Goal: Information Seeking & Learning: Learn about a topic

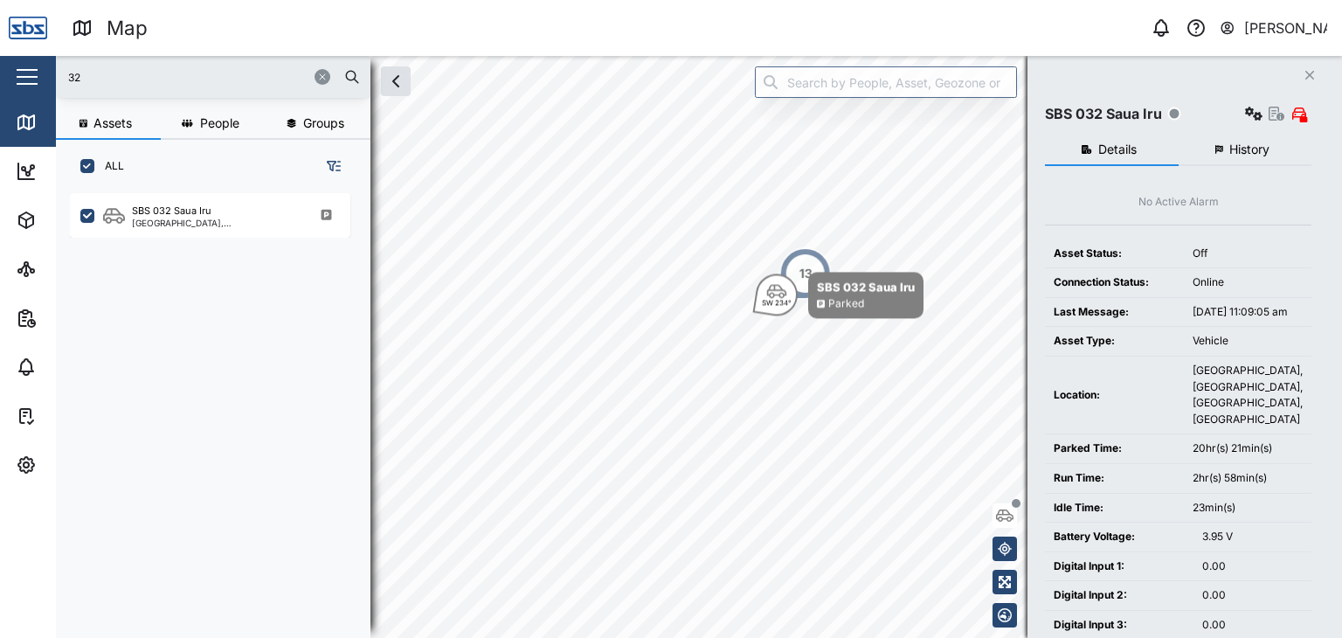
scroll to position [423, 273]
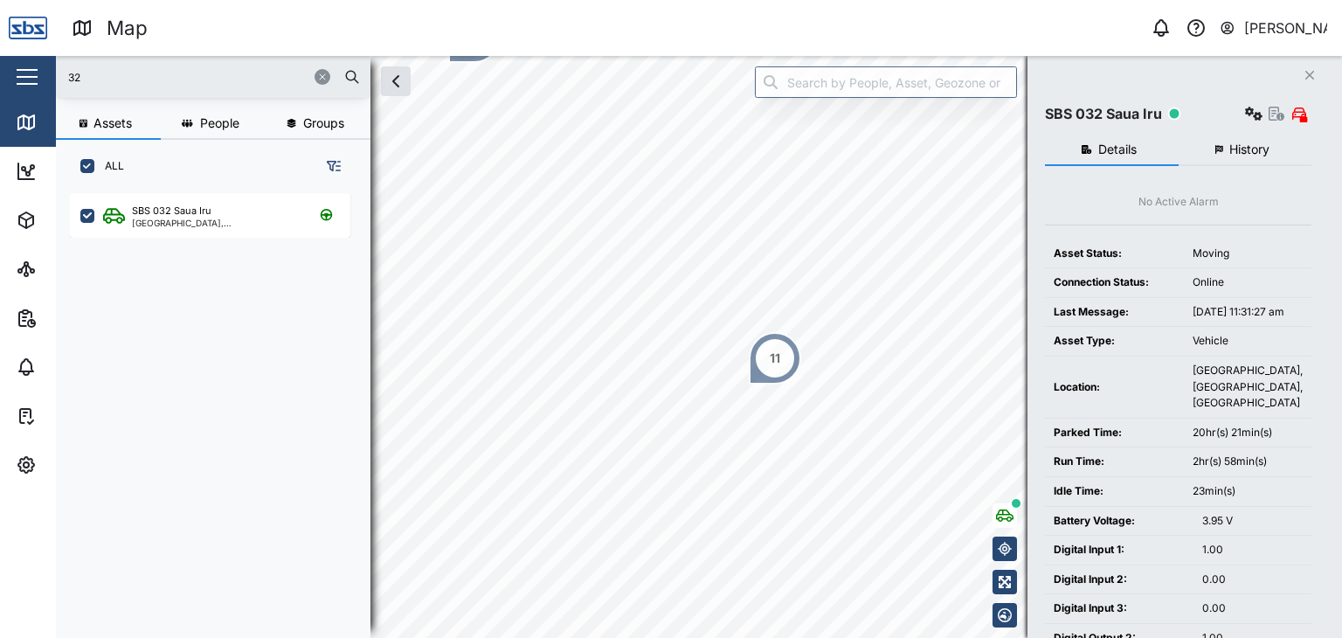
click at [1251, 151] on span "History" at bounding box center [1249, 149] width 40 height 12
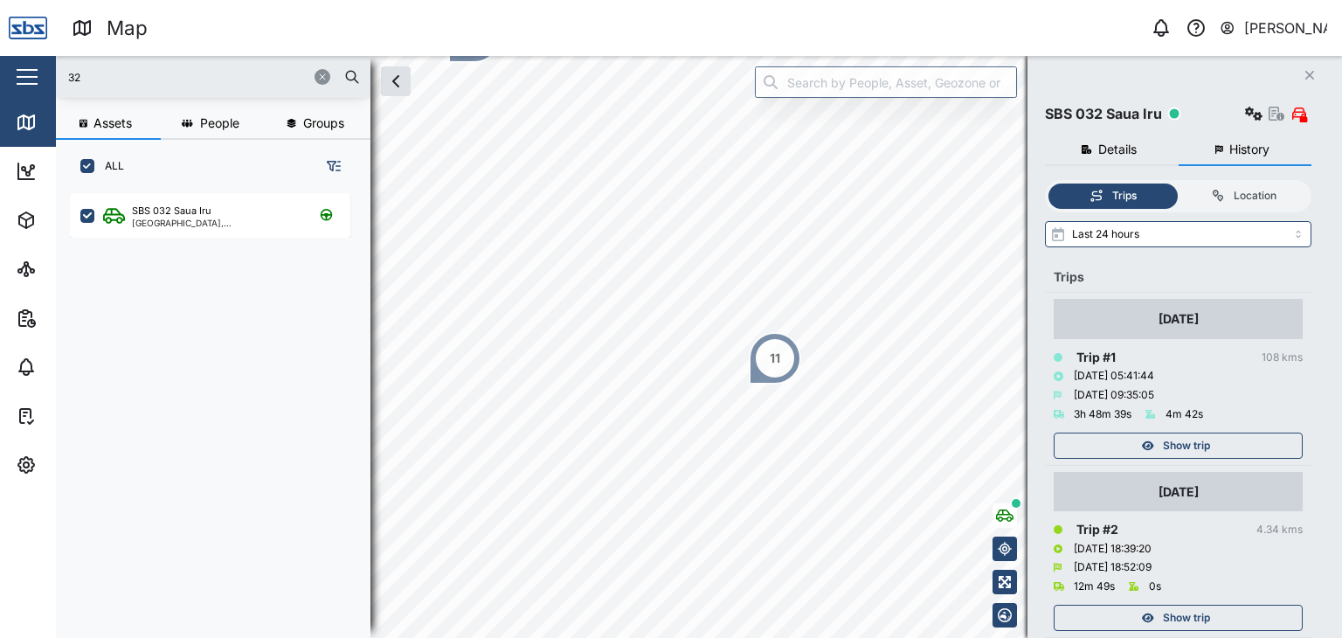
click at [48, 74] on div "Close" at bounding box center [113, 77] width 227 height 42
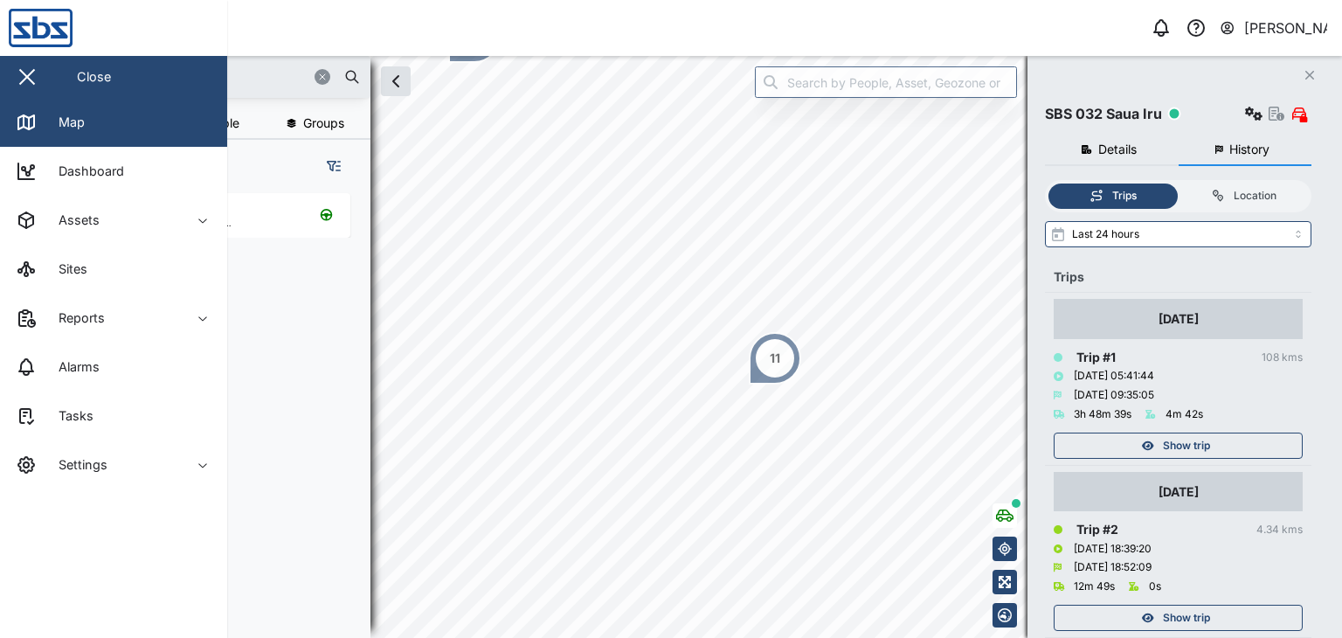
click at [106, 74] on div "Close" at bounding box center [94, 76] width 34 height 19
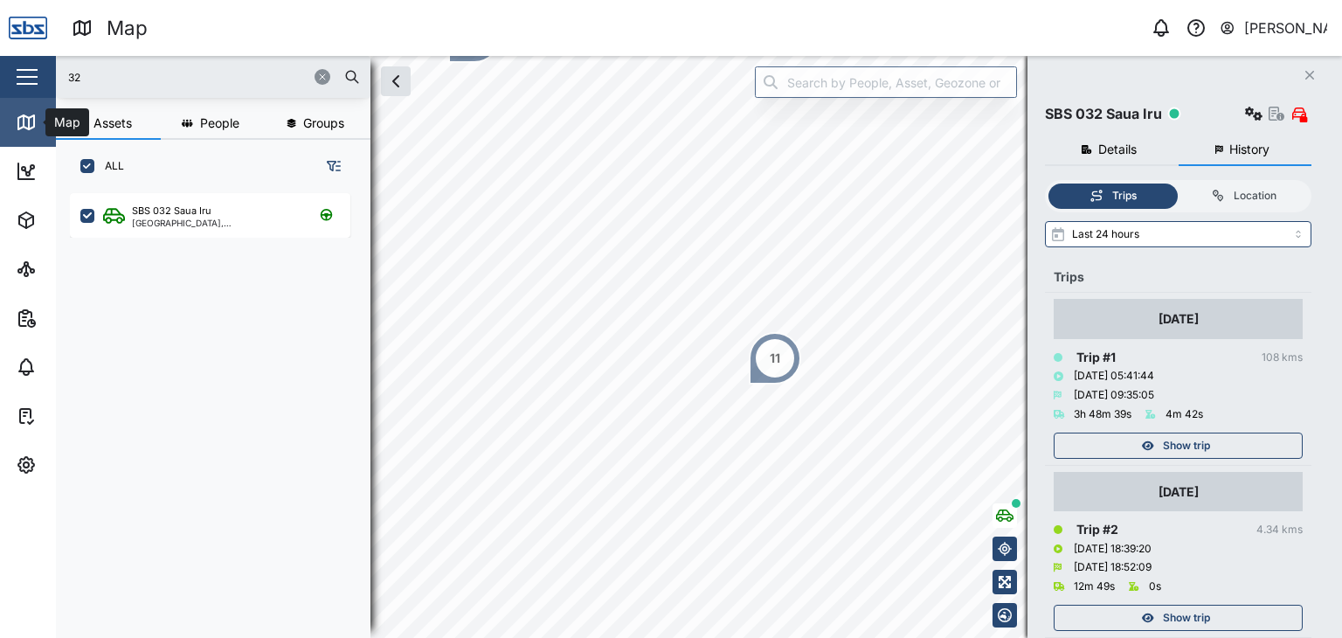
click at [20, 126] on icon at bounding box center [26, 122] width 21 height 21
click at [307, 120] on span "Groups" at bounding box center [323, 123] width 41 height 12
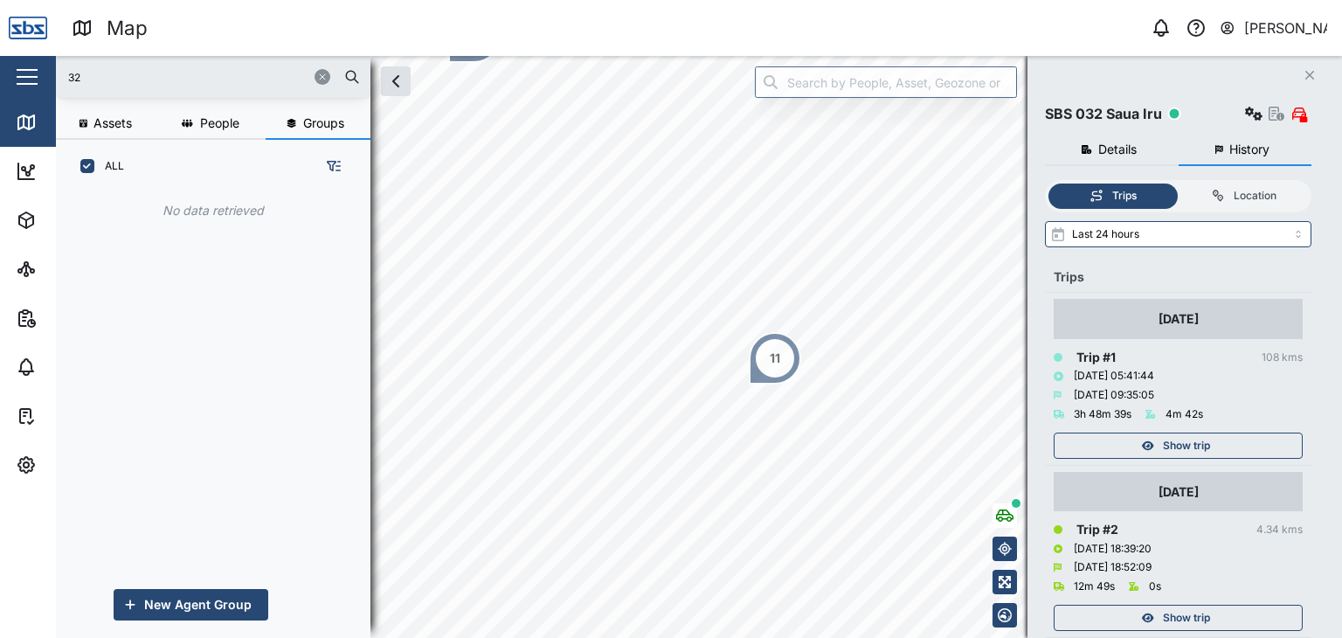
click at [232, 123] on span "People" at bounding box center [219, 123] width 39 height 12
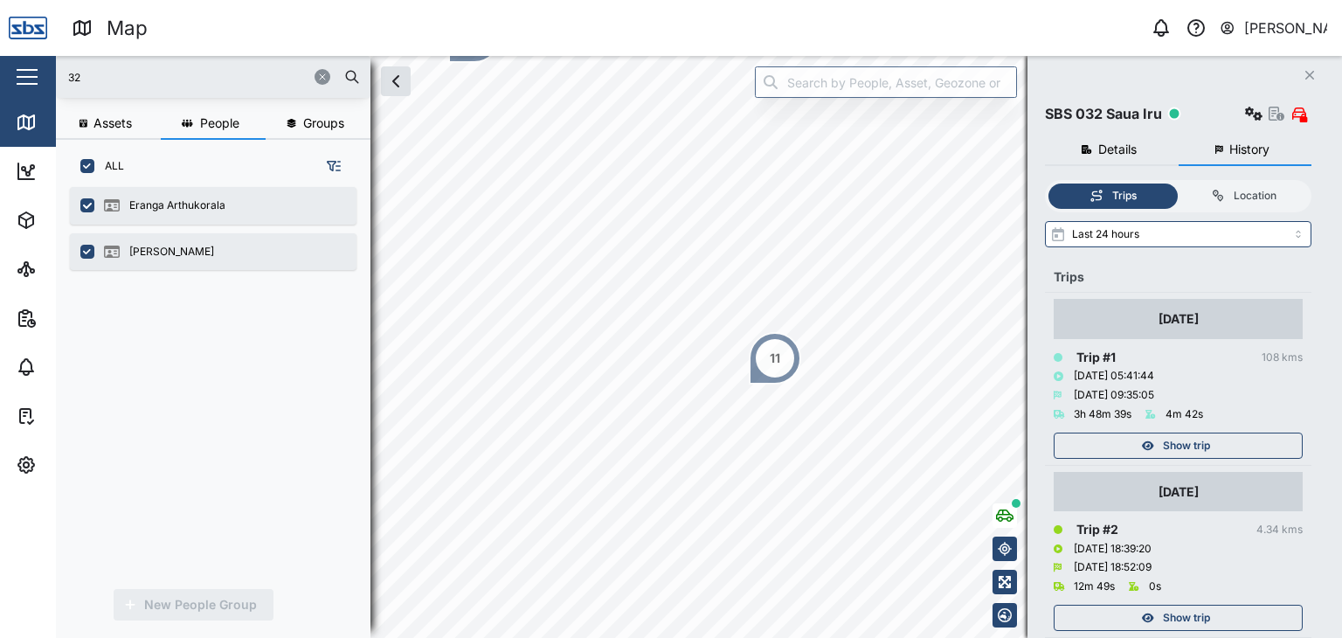
click at [116, 130] on button "Assets" at bounding box center [108, 123] width 105 height 31
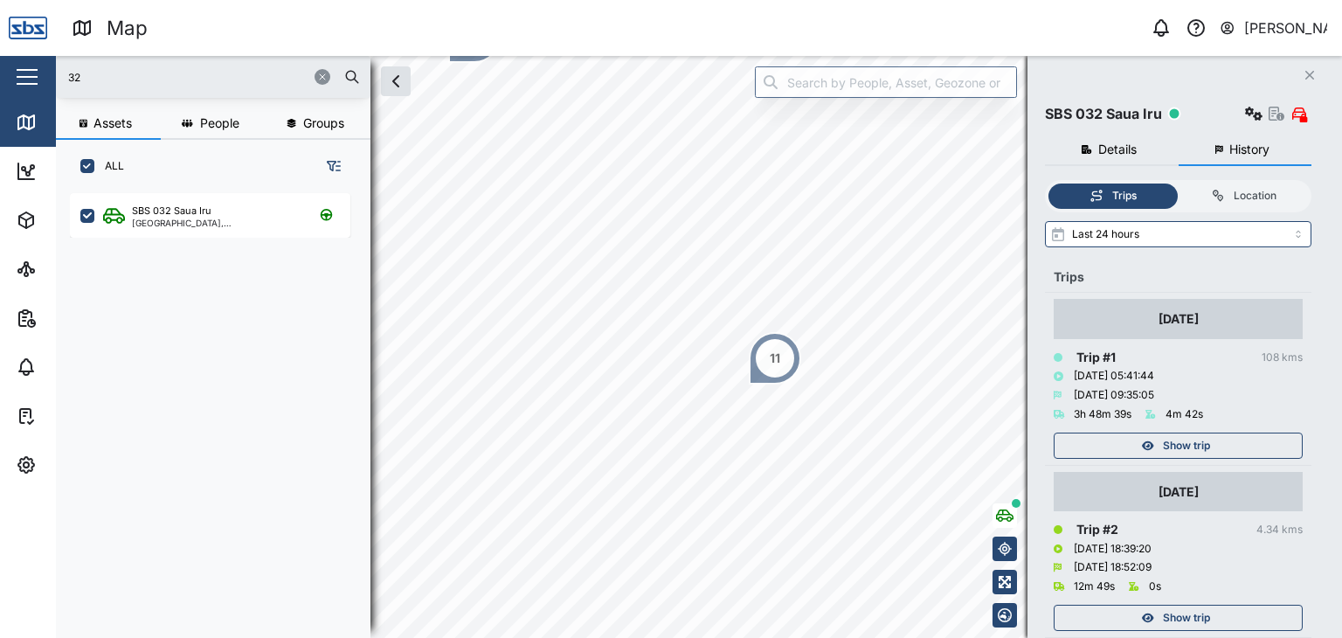
scroll to position [423, 273]
click at [115, 78] on input "32" at bounding box center [213, 77] width 294 height 26
type input "3"
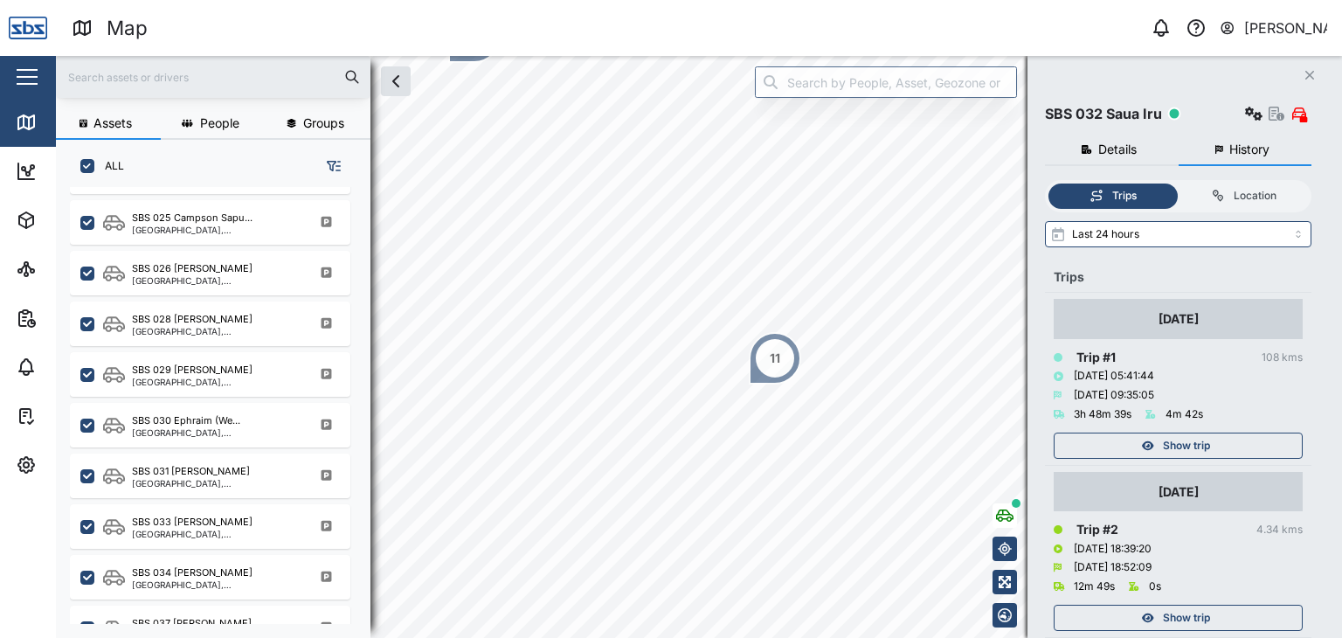
scroll to position [1835, 0]
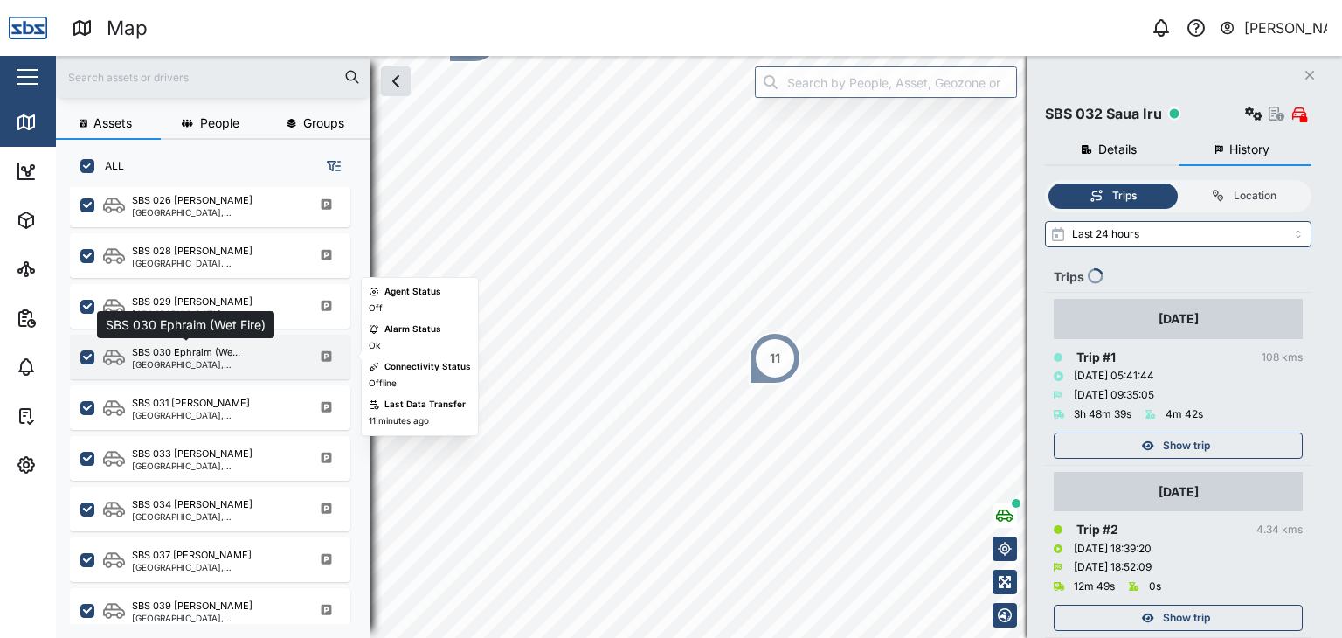
click at [178, 350] on div "SBS 030 Ephraim (We..." at bounding box center [186, 352] width 108 height 15
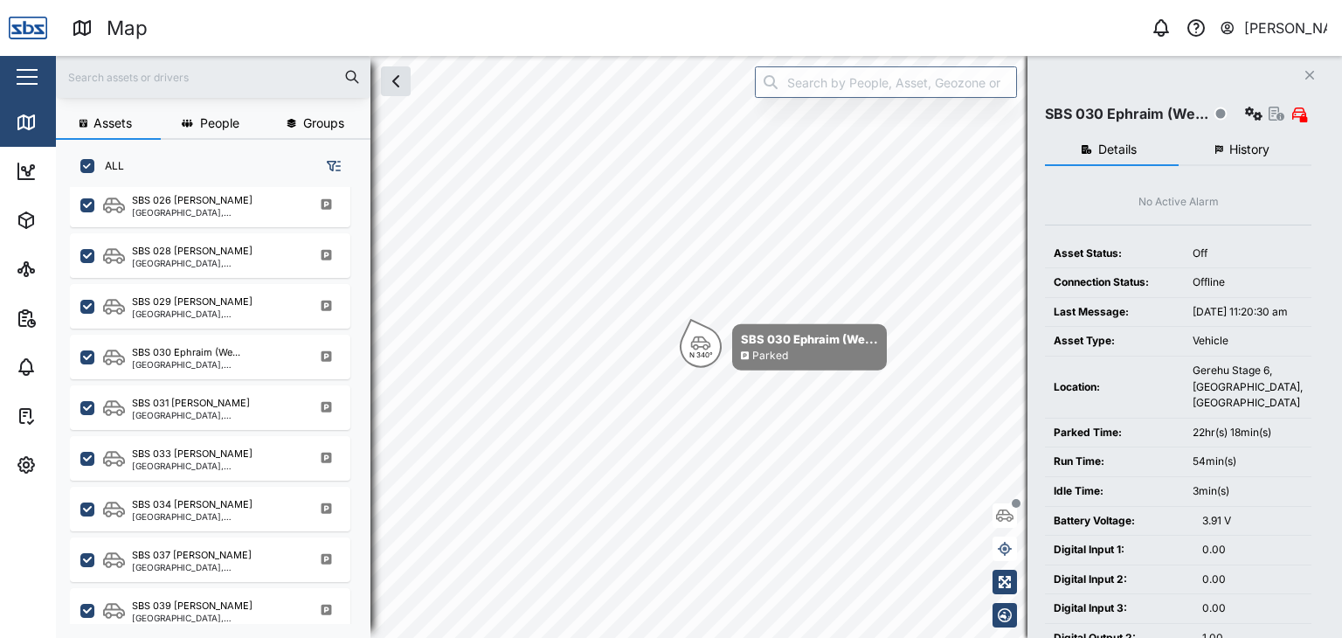
click at [1230, 143] on span "History" at bounding box center [1249, 149] width 40 height 12
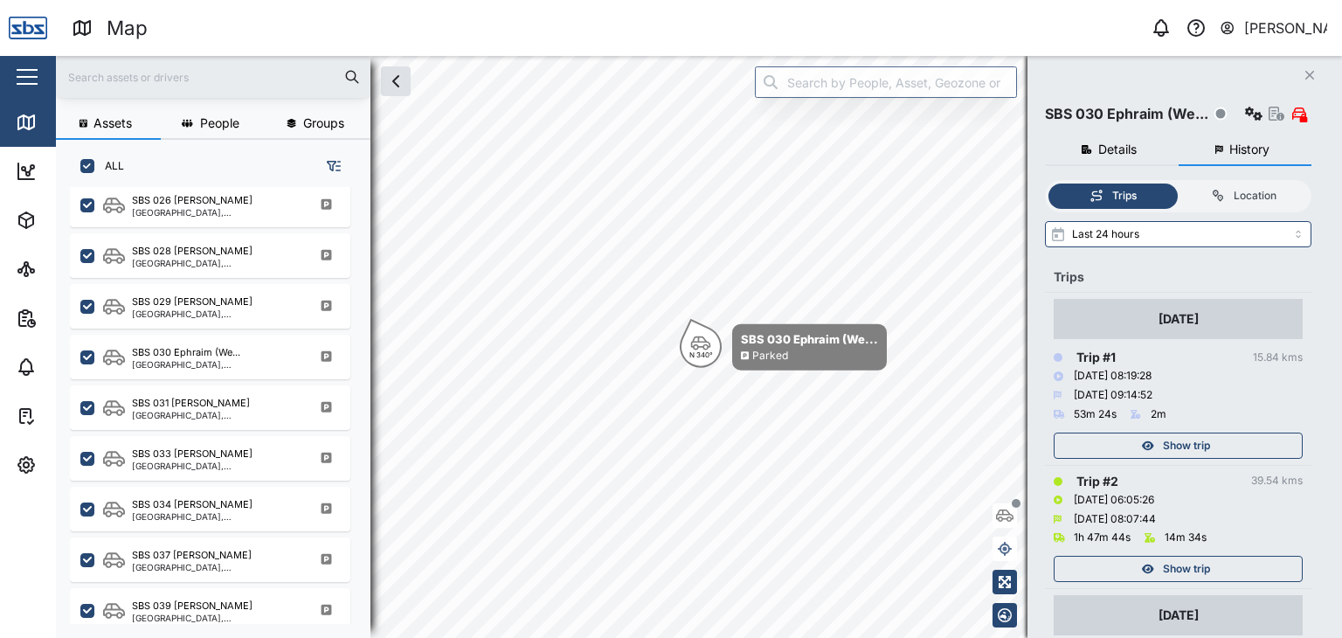
scroll to position [157, 0]
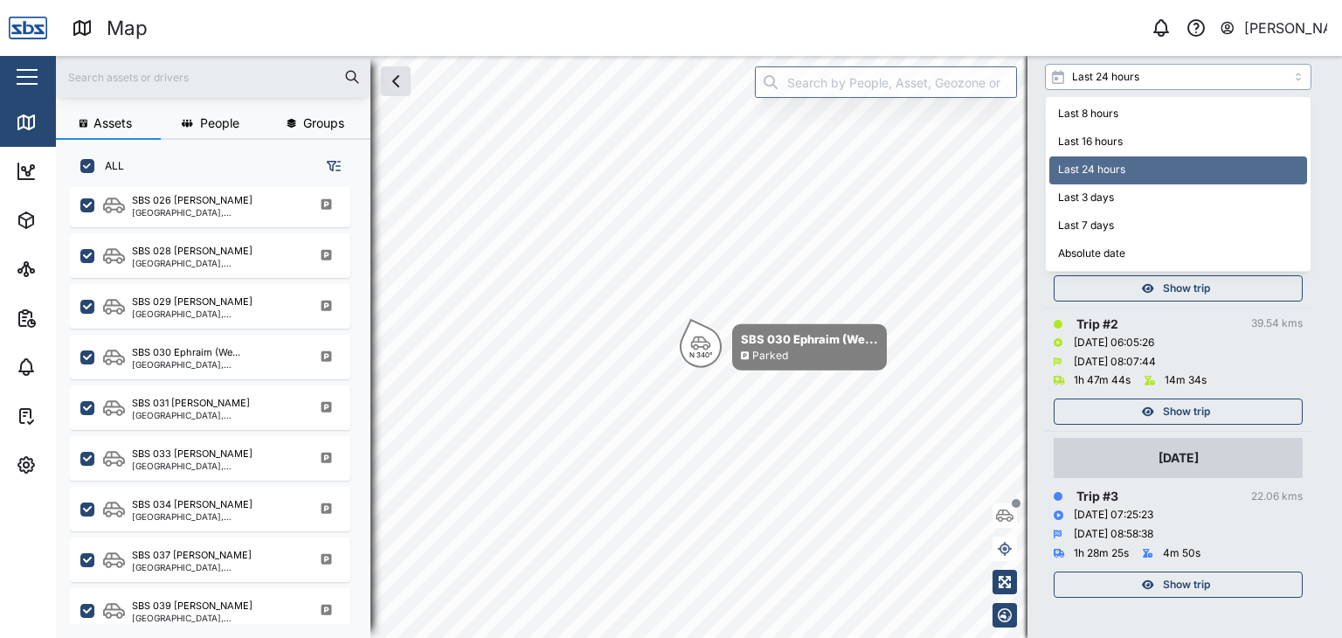
click at [1300, 74] on input "Last 24 hours" at bounding box center [1178, 77] width 266 height 26
type input "Last 3 days"
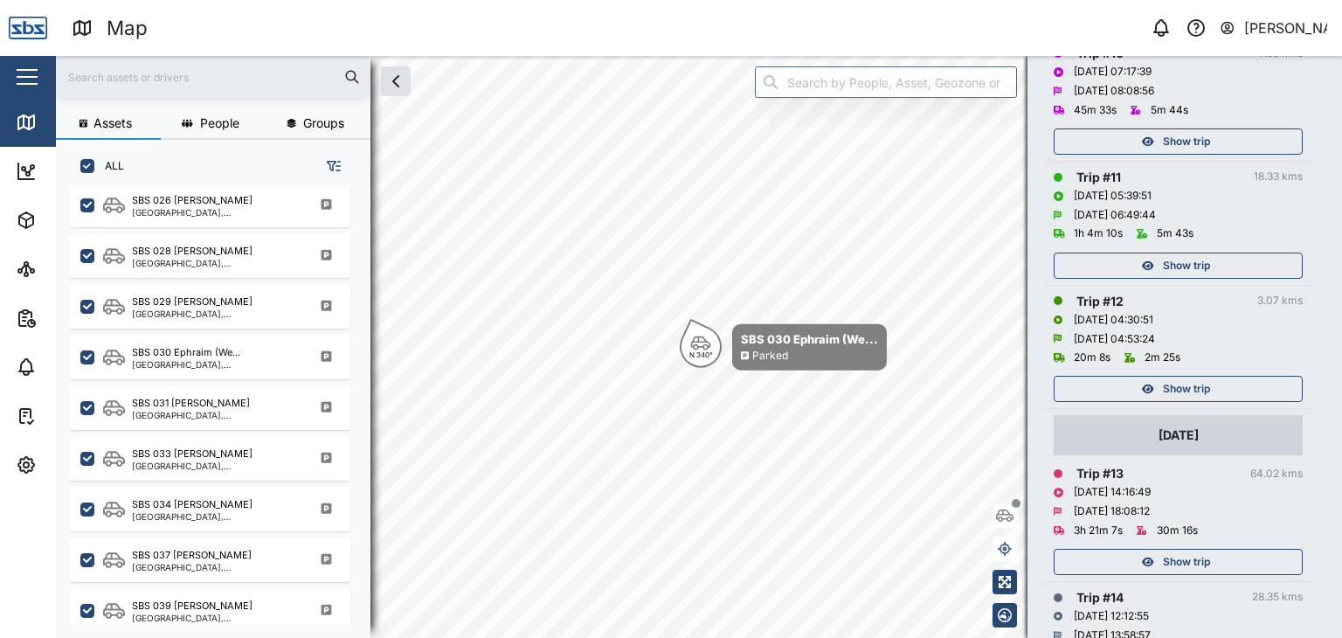
scroll to position [1555, 0]
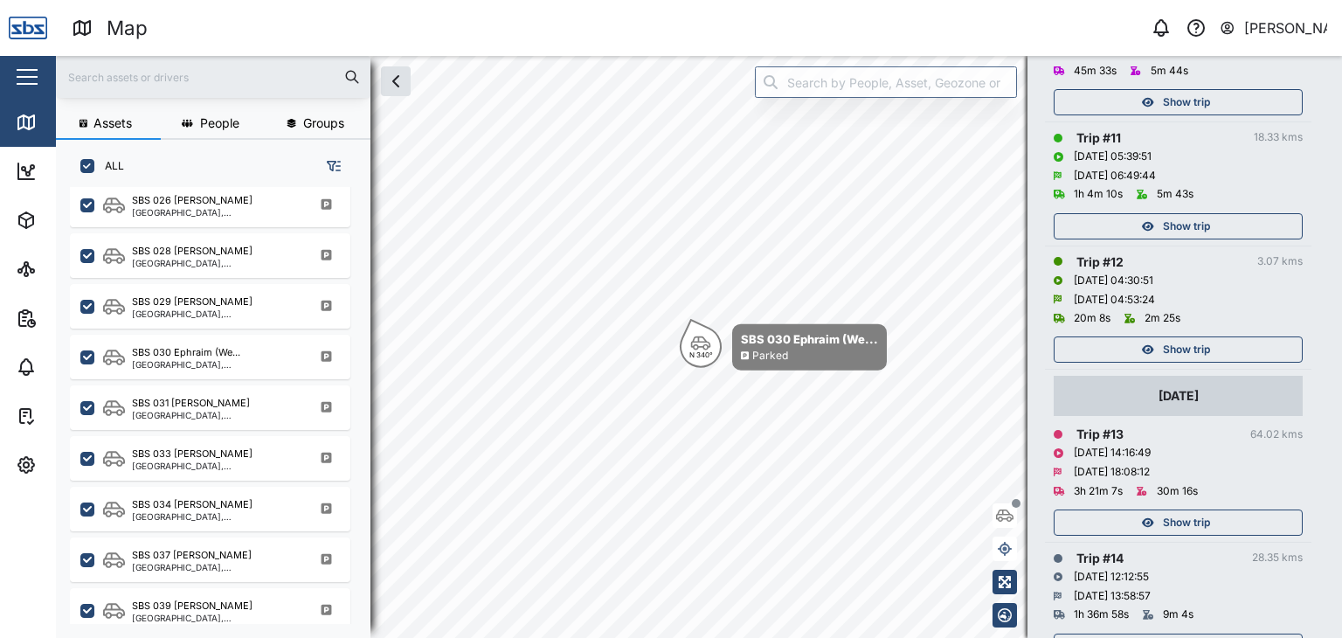
click at [1170, 341] on span "Show trip" at bounding box center [1186, 349] width 47 height 24
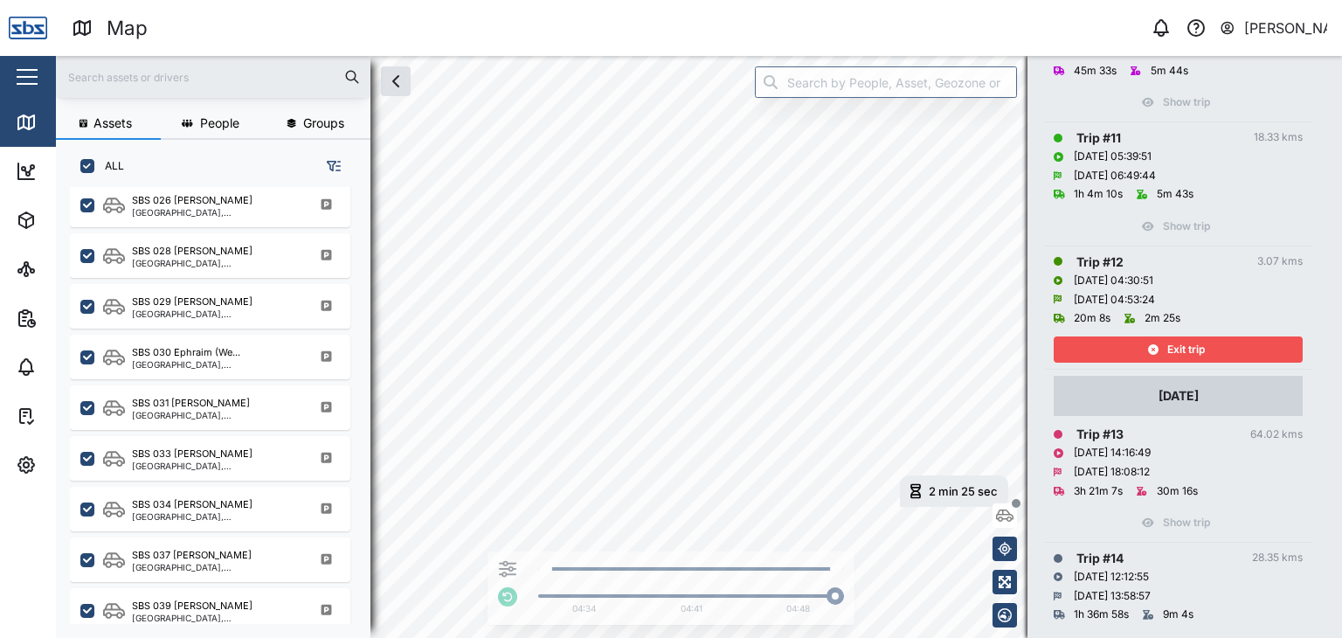
click at [1192, 337] on span "Exit trip" at bounding box center [1186, 349] width 38 height 24
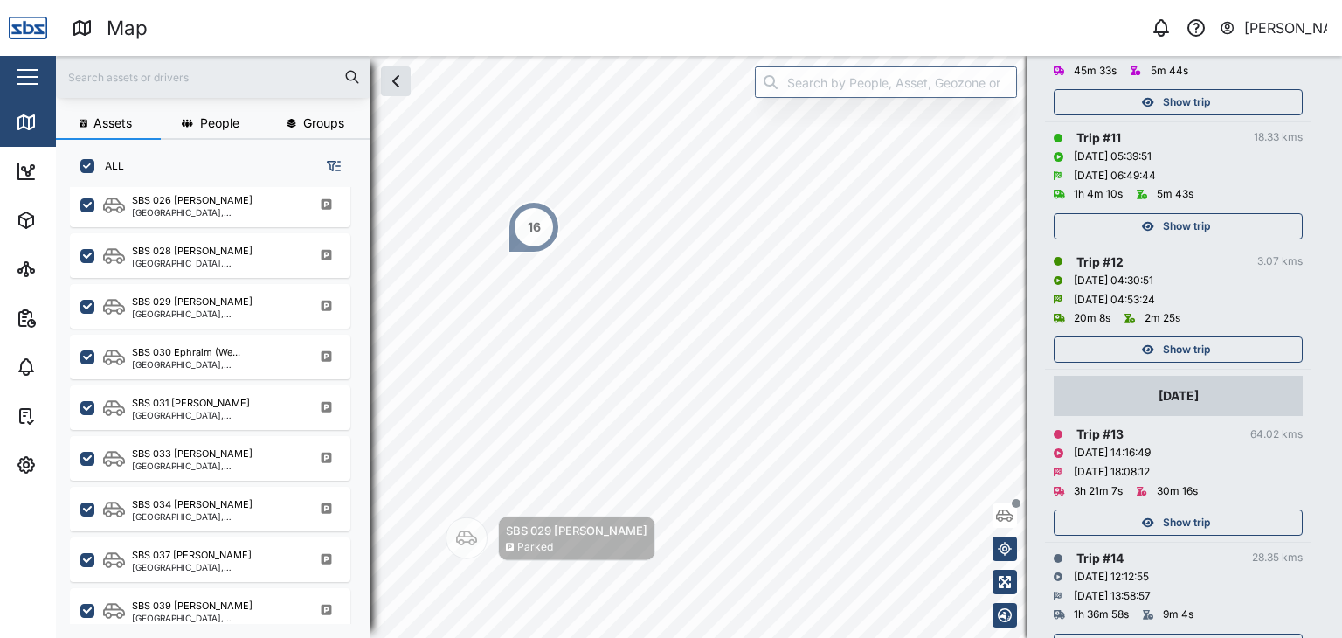
click at [1208, 227] on span "Show trip" at bounding box center [1186, 226] width 47 height 24
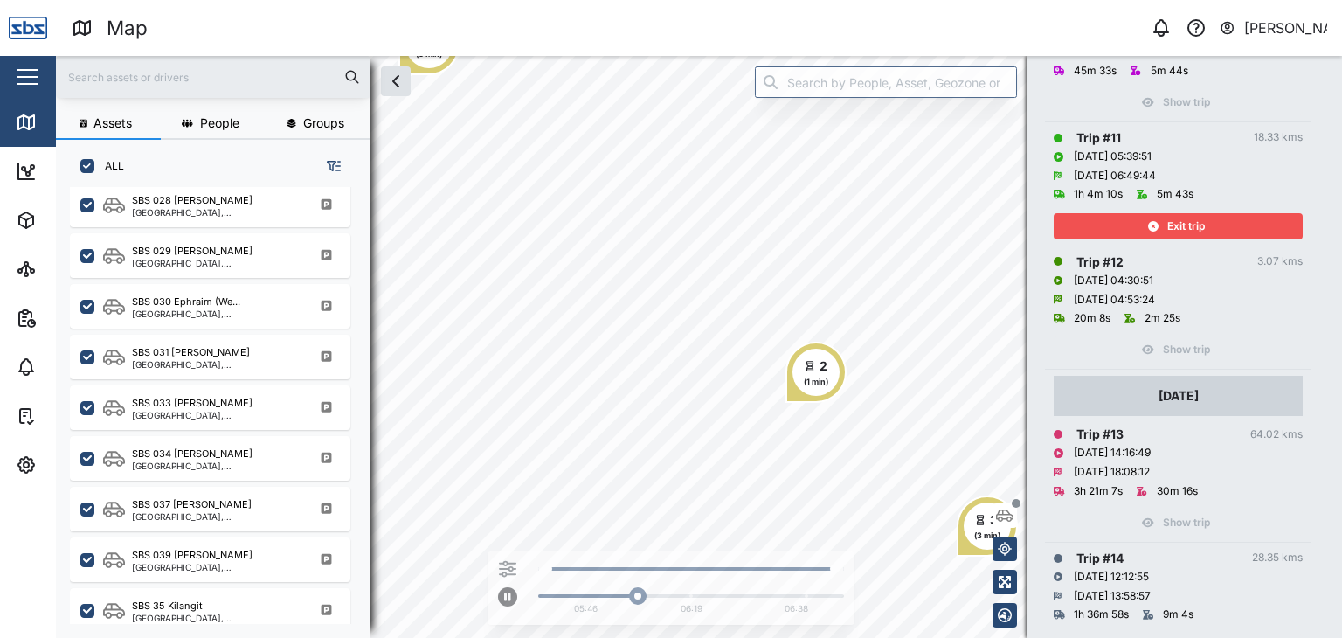
click at [825, 369] on div "2" at bounding box center [823, 365] width 8 height 19
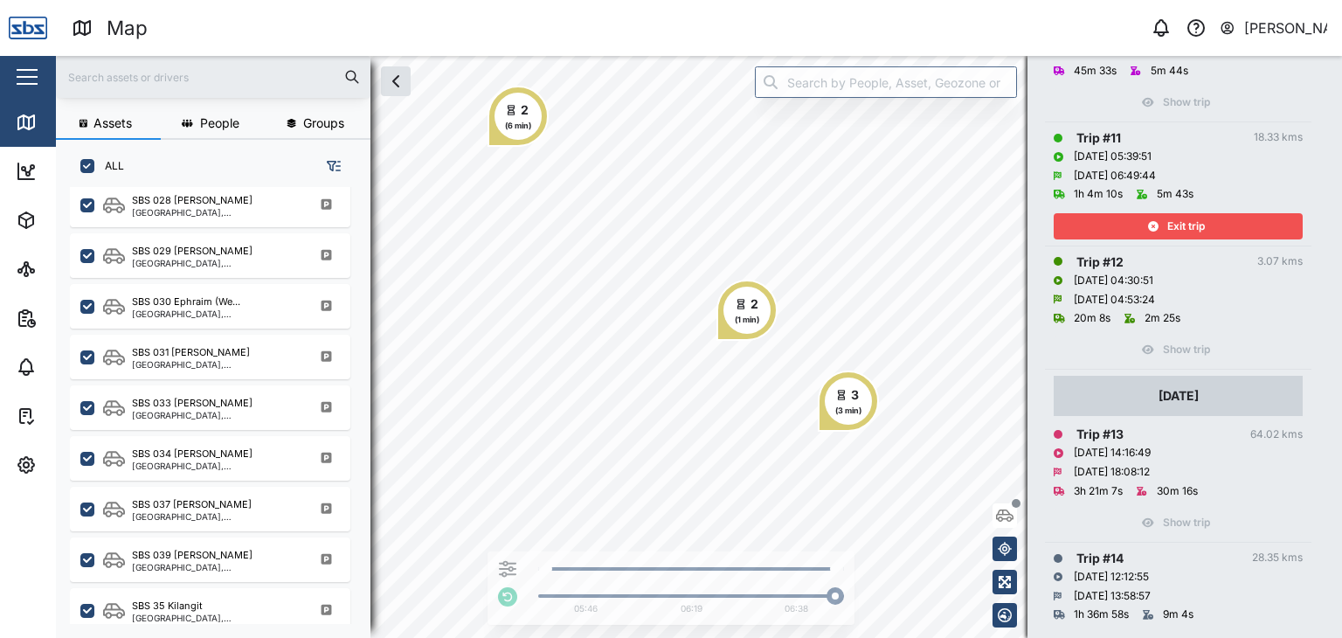
click at [1167, 218] on span "Exit trip" at bounding box center [1186, 226] width 38 height 24
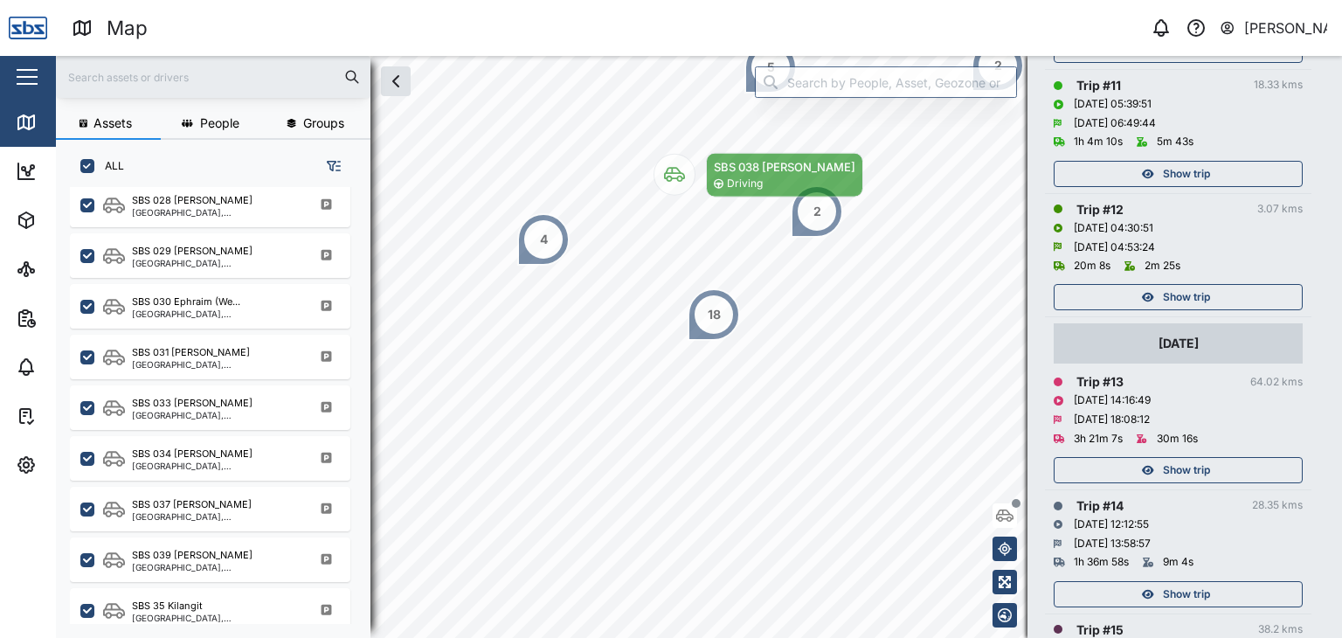
scroll to position [1642, 0]
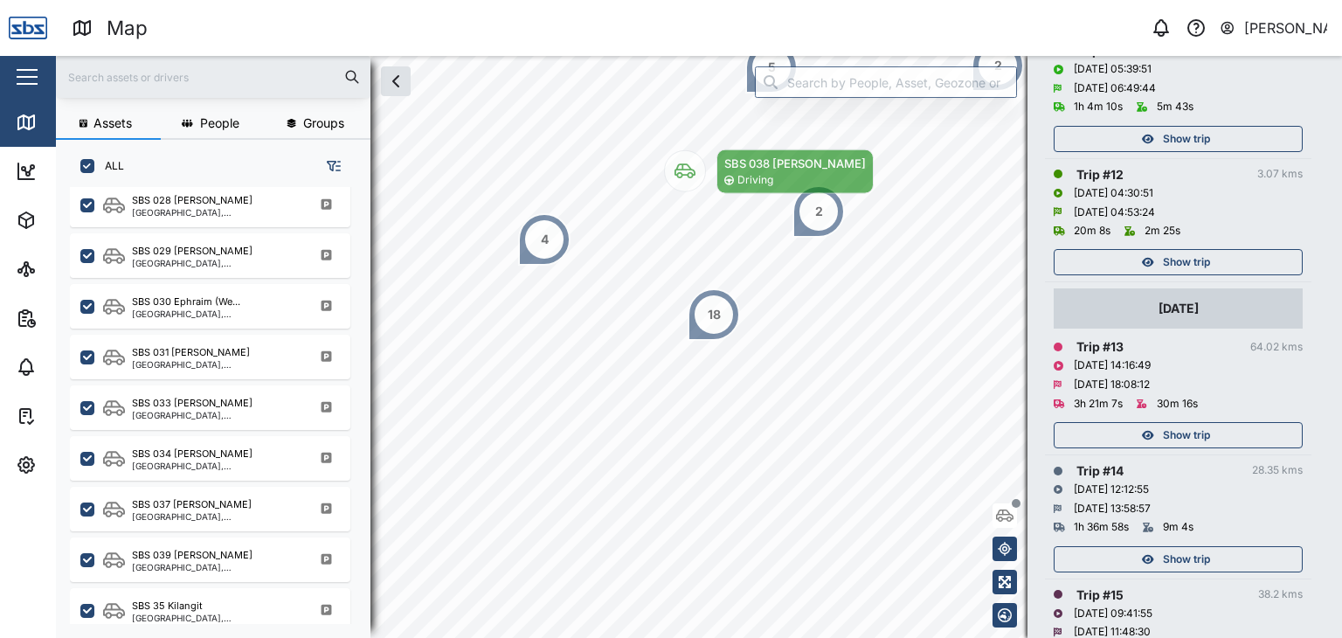
click at [1195, 425] on span "Show trip" at bounding box center [1186, 435] width 47 height 24
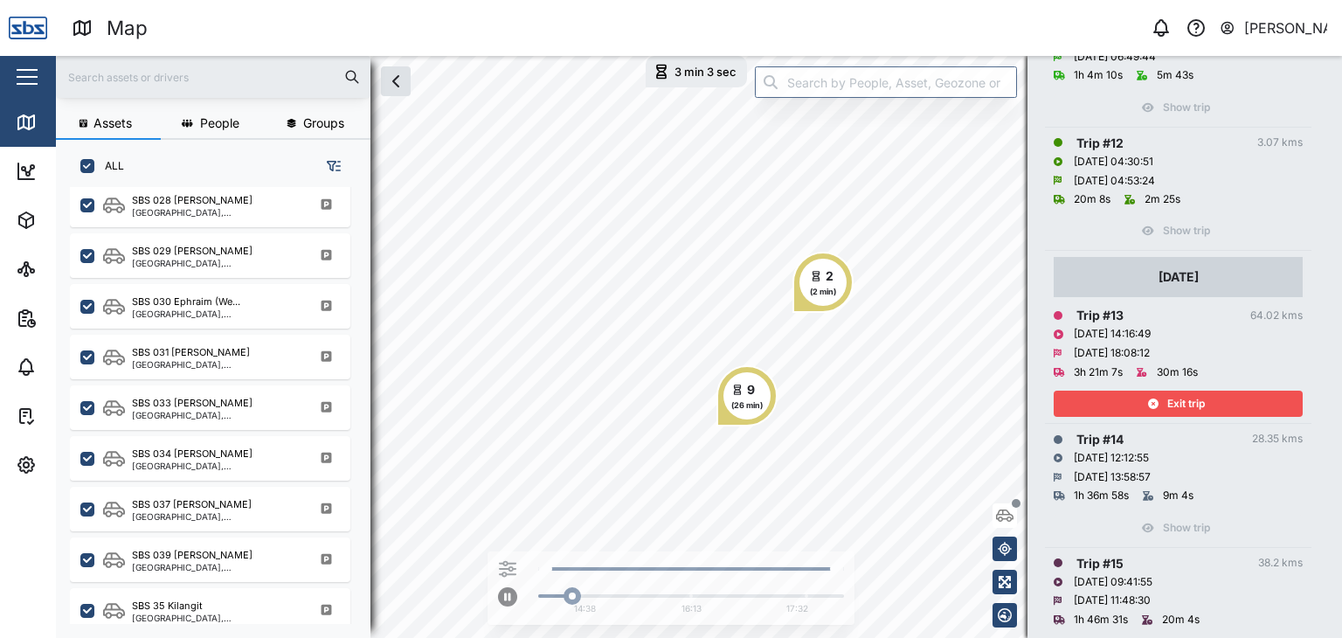
scroll to position [1738, 0]
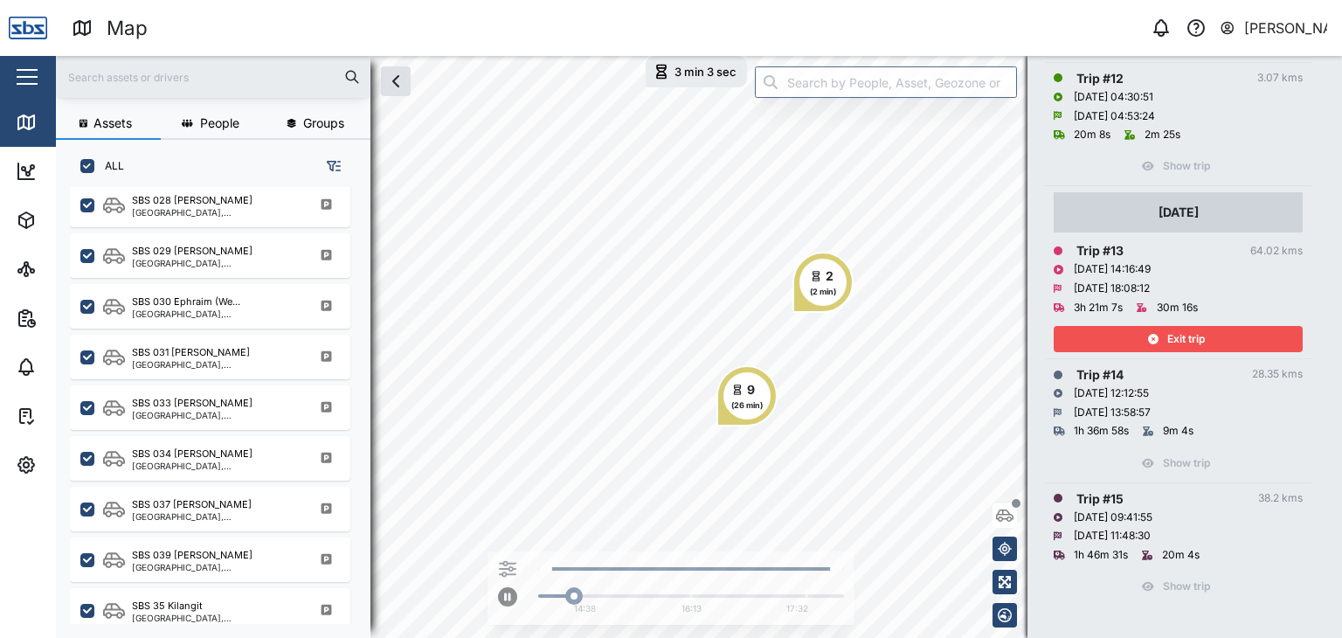
click at [1132, 341] on div "Exit trip" at bounding box center [1175, 339] width 227 height 24
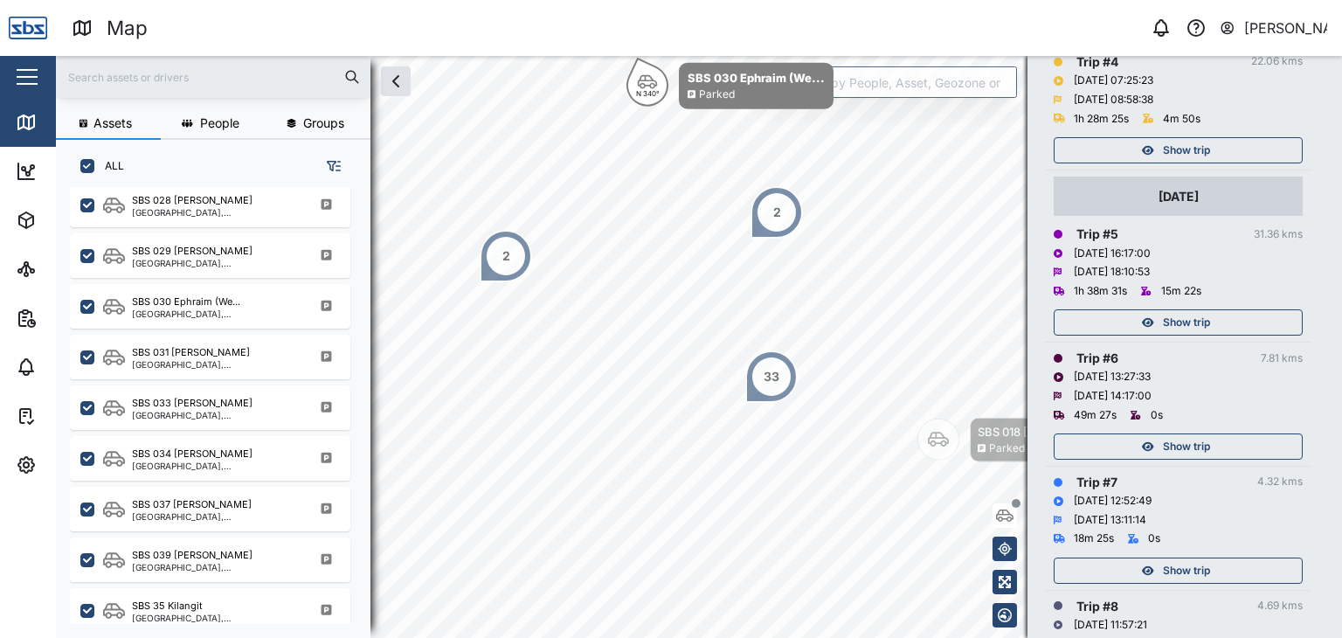
scroll to position [690, 0]
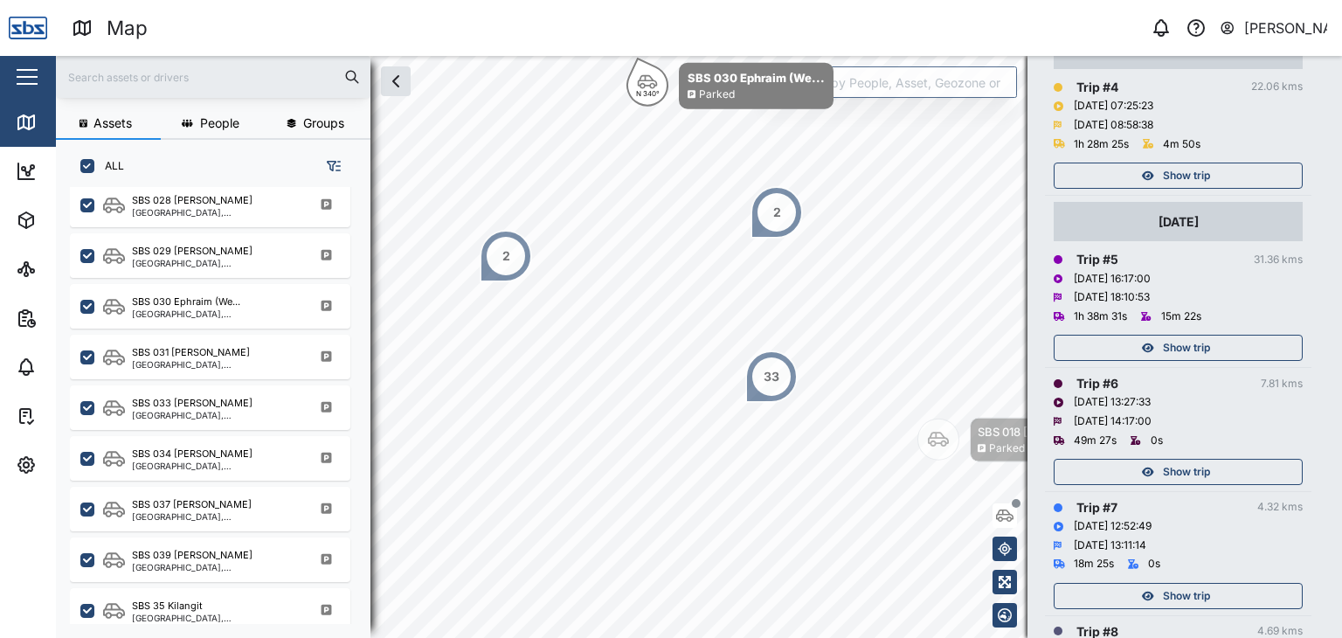
click at [1203, 354] on span "Show trip" at bounding box center [1186, 347] width 47 height 24
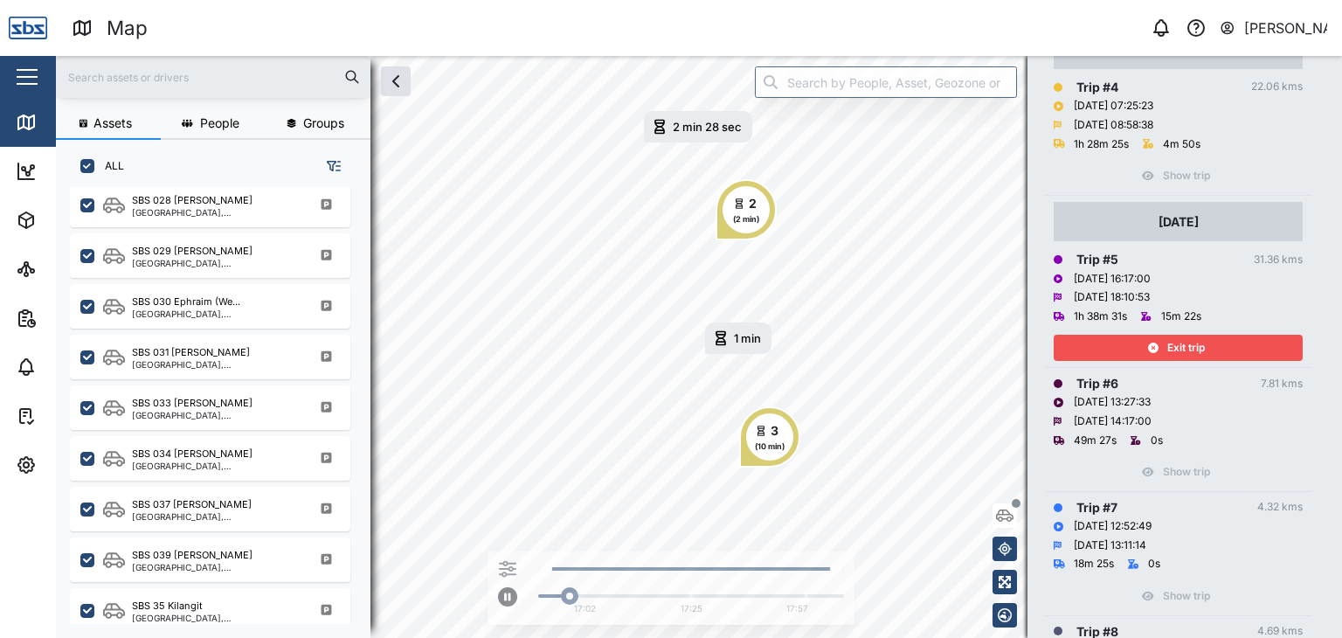
click at [1169, 347] on span "Exit trip" at bounding box center [1186, 347] width 38 height 24
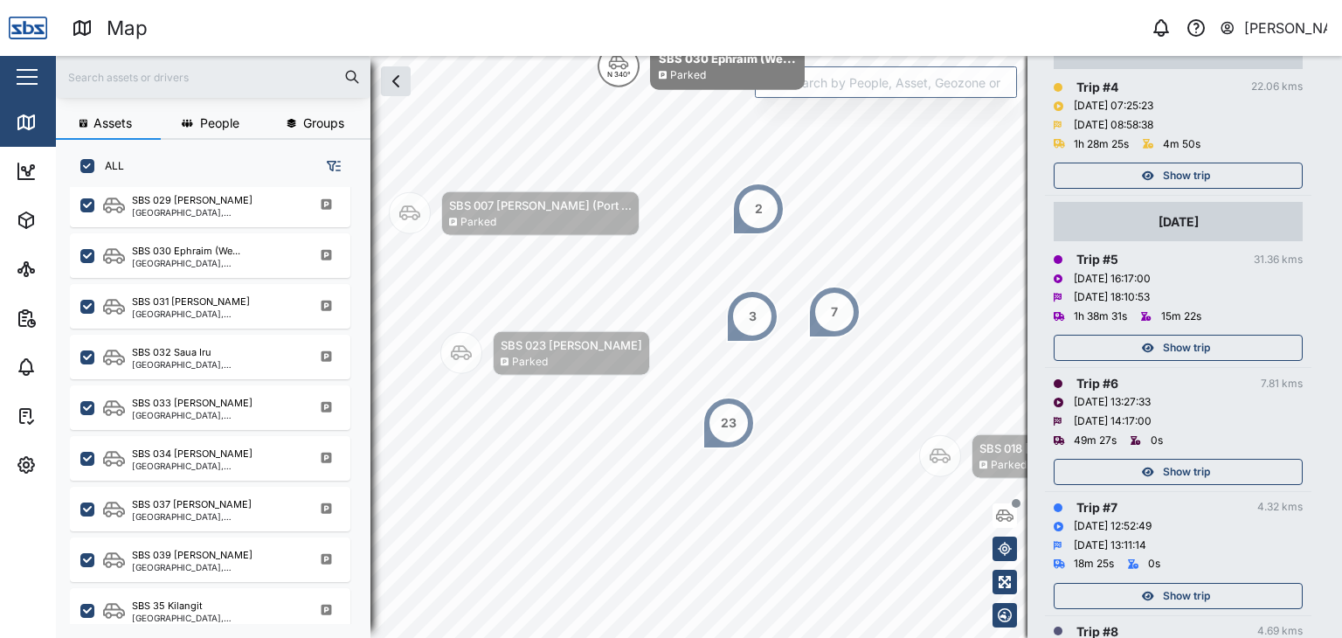
click at [1166, 468] on span "Show trip" at bounding box center [1186, 472] width 47 height 24
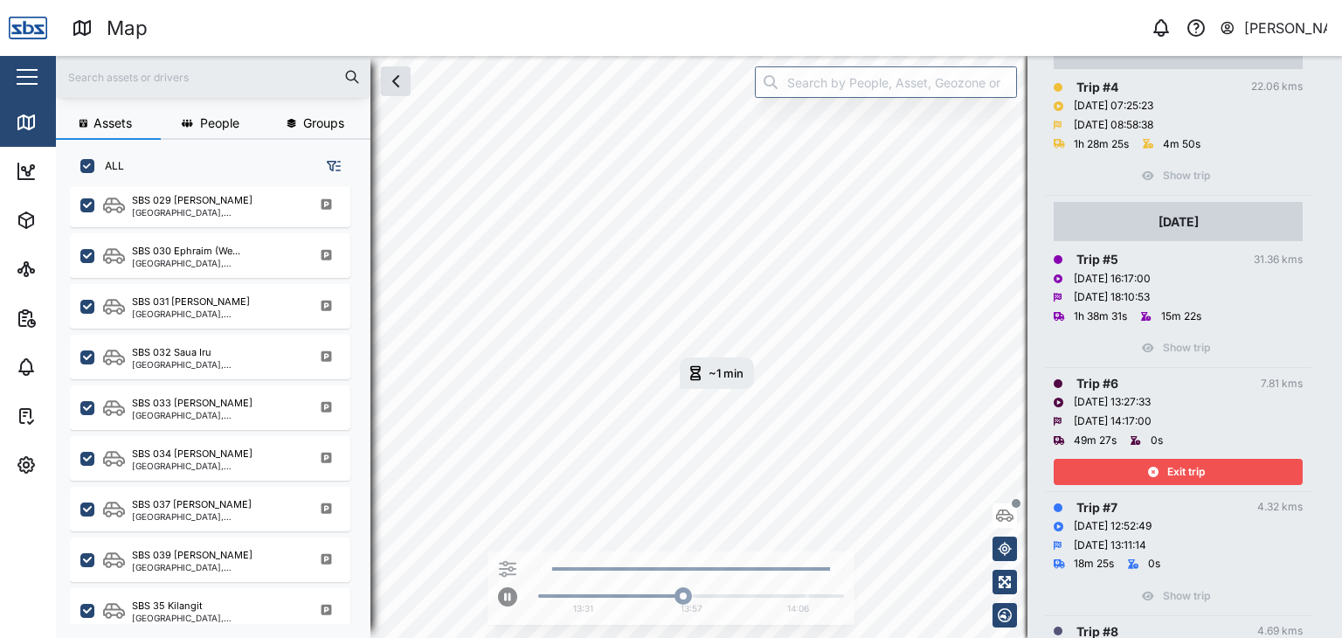
click at [713, 371] on div "~1 min" at bounding box center [725, 373] width 35 height 11
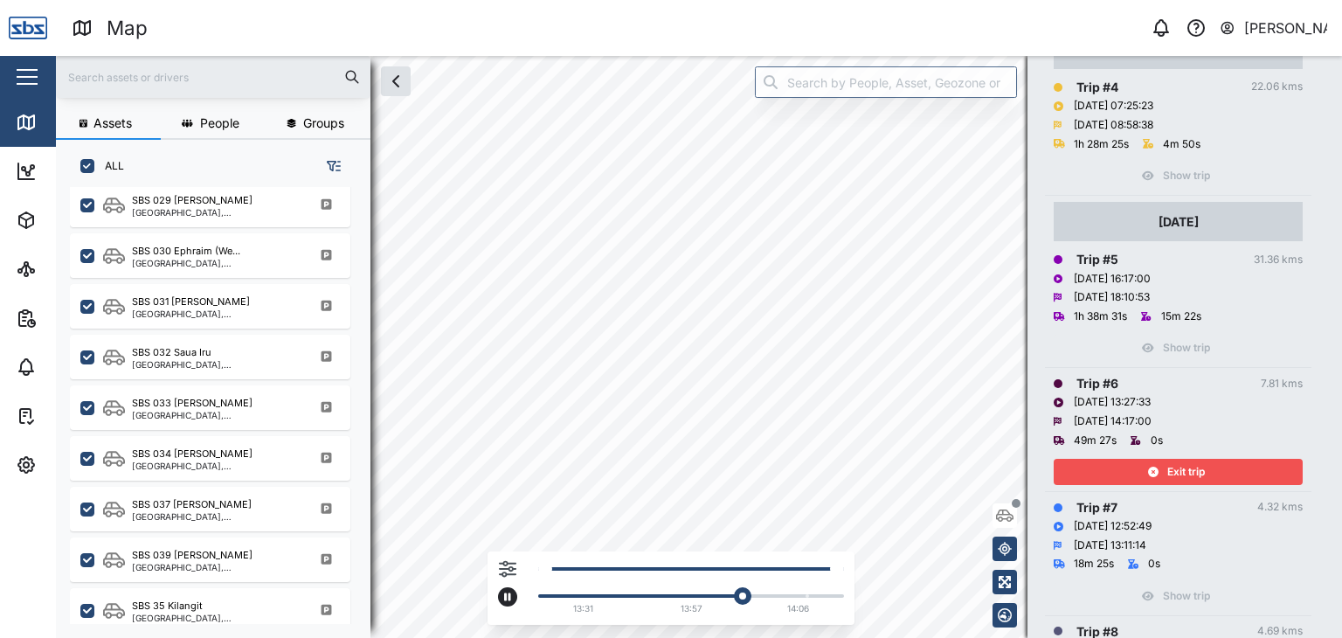
click at [847, 551] on div "~1 min [DATE] 1:28 PM 13:31 13:57 14:06" at bounding box center [699, 347] width 1286 height 582
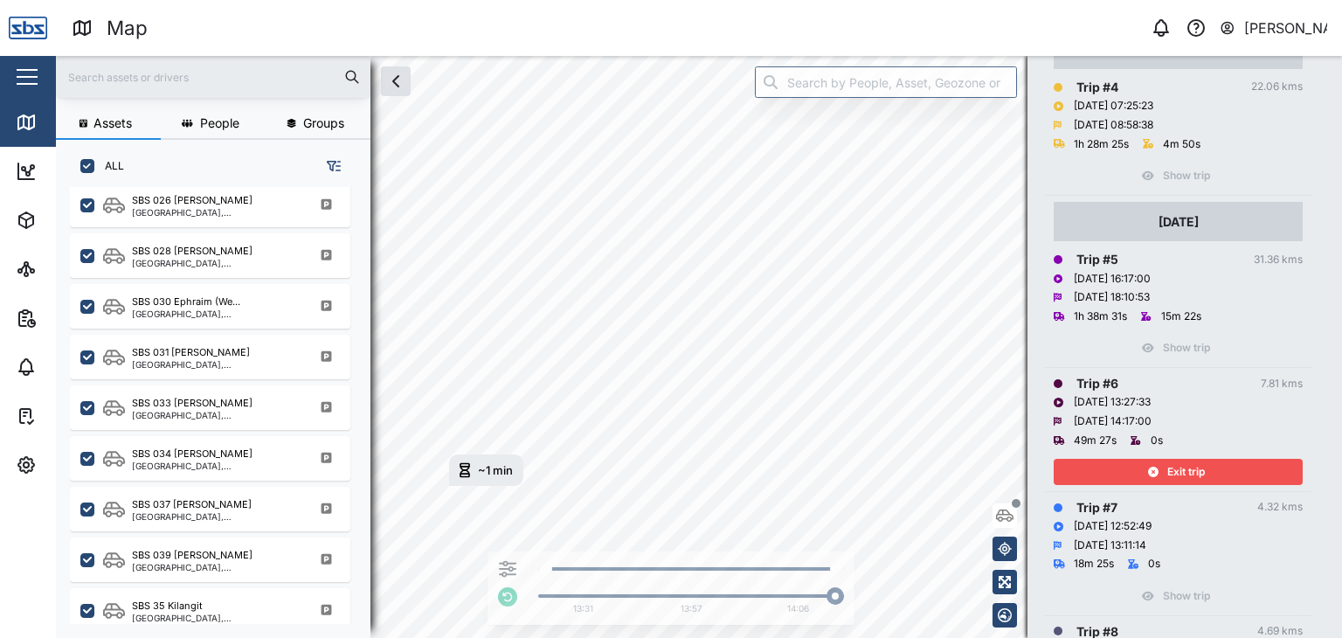
click at [1169, 473] on span "Exit trip" at bounding box center [1186, 472] width 38 height 24
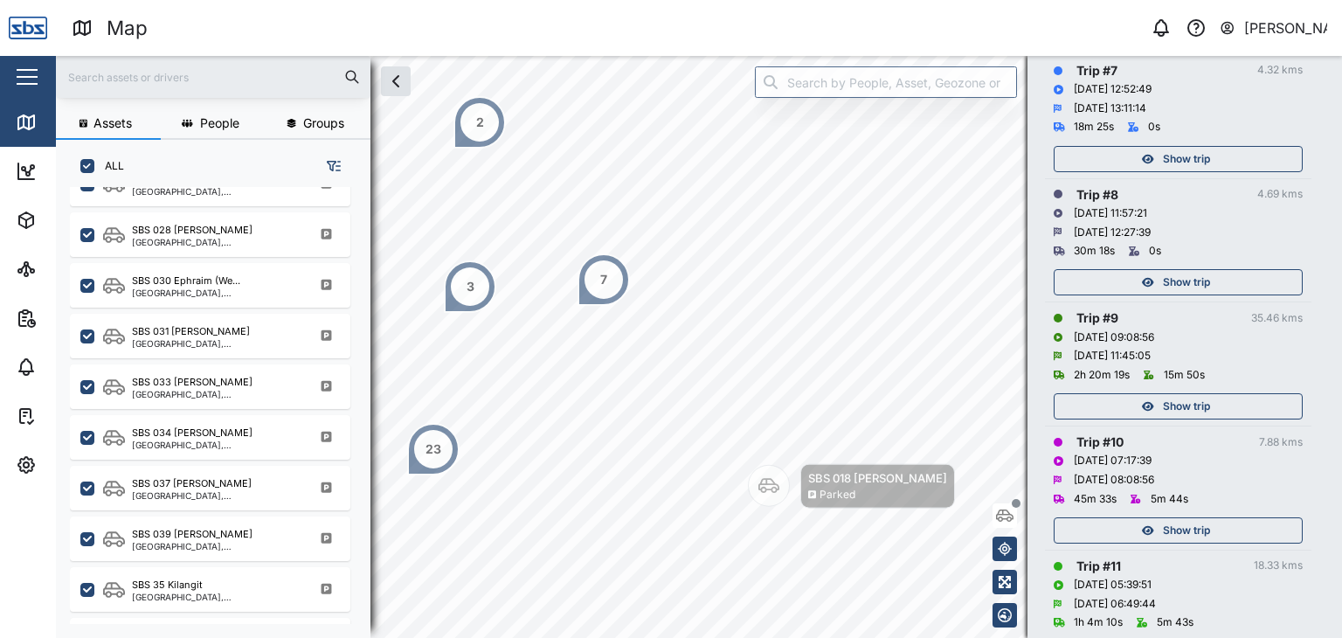
scroll to position [1894, 0]
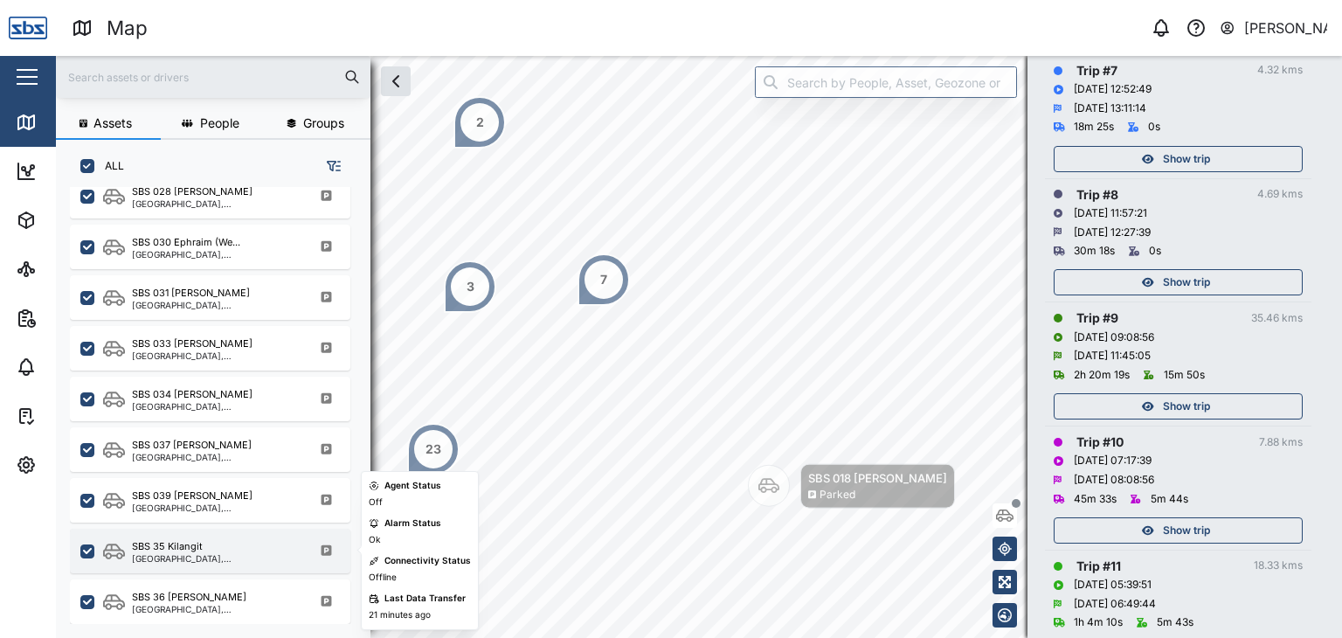
click at [240, 537] on div "SBS 35 Kilangit [GEOGRAPHIC_DATA], [GEOGRAPHIC_DATA]" at bounding box center [210, 551] width 280 height 45
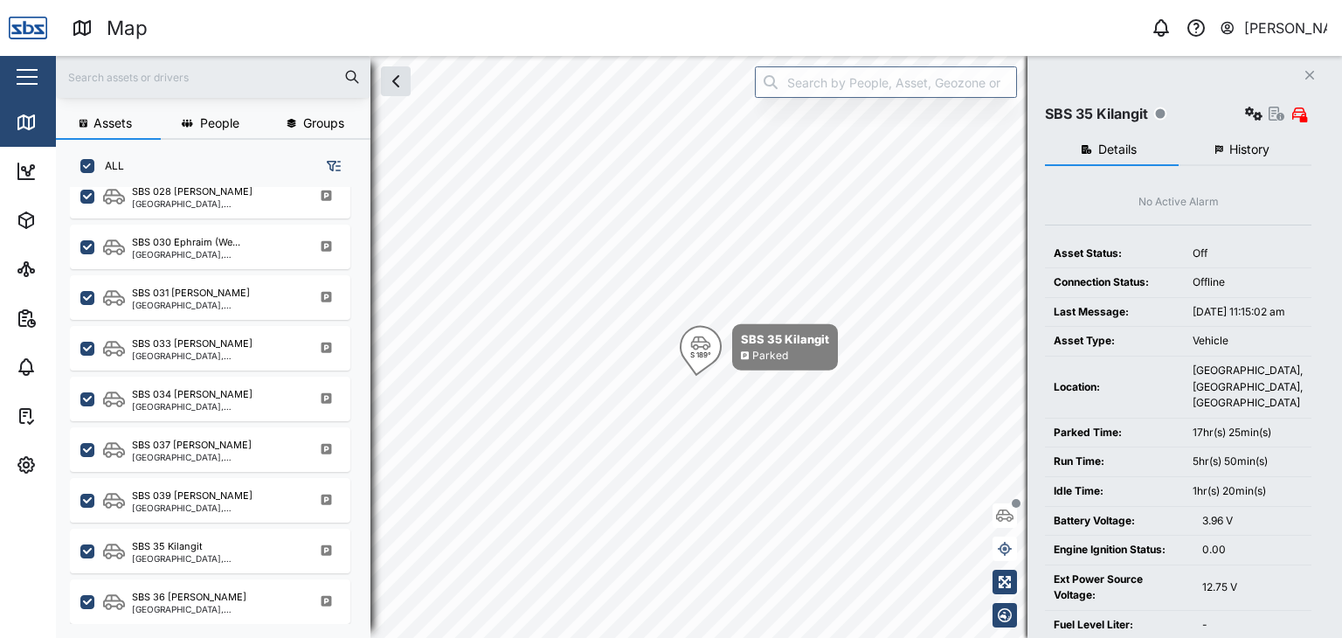
click at [1244, 152] on span "History" at bounding box center [1249, 149] width 40 height 12
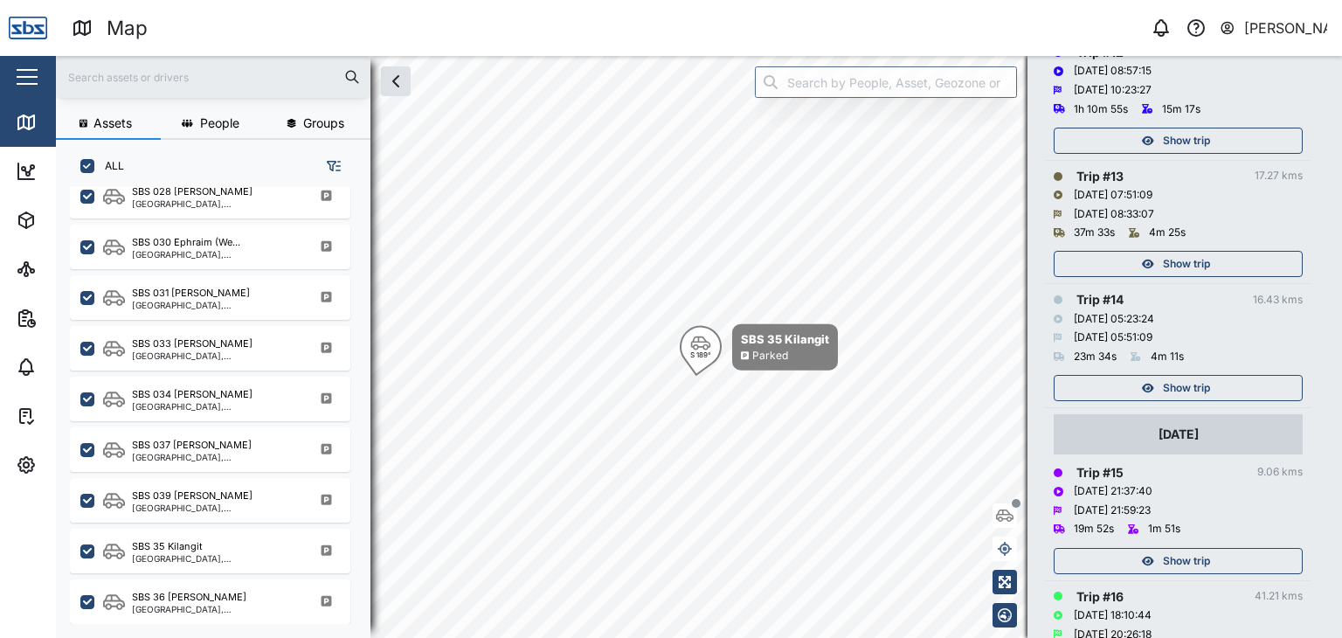
scroll to position [1747, 0]
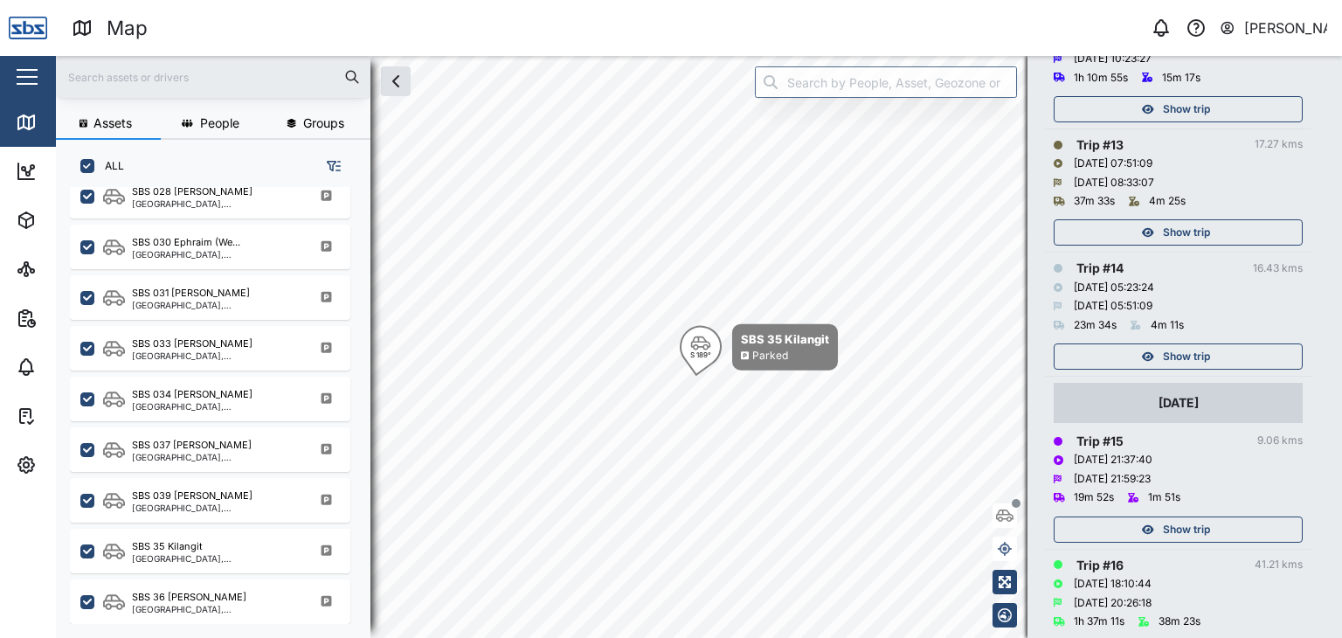
click at [1217, 347] on div "Show trip" at bounding box center [1175, 356] width 227 height 24
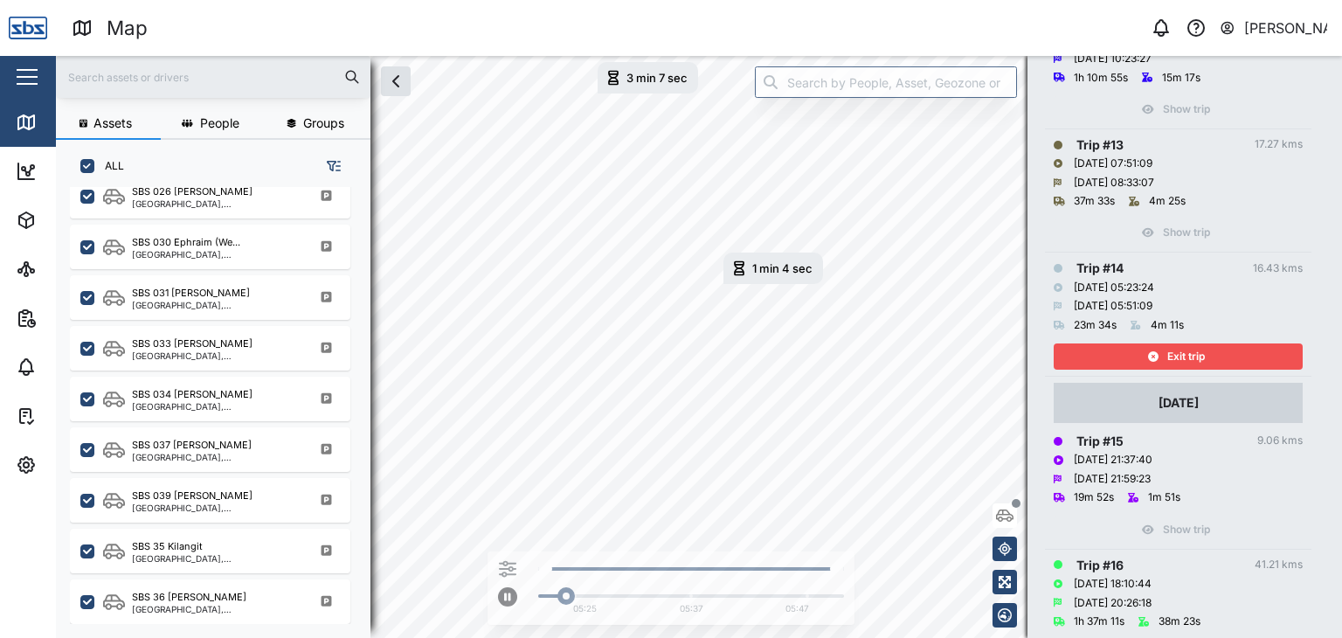
click at [1206, 346] on div "Exit trip" at bounding box center [1175, 356] width 227 height 24
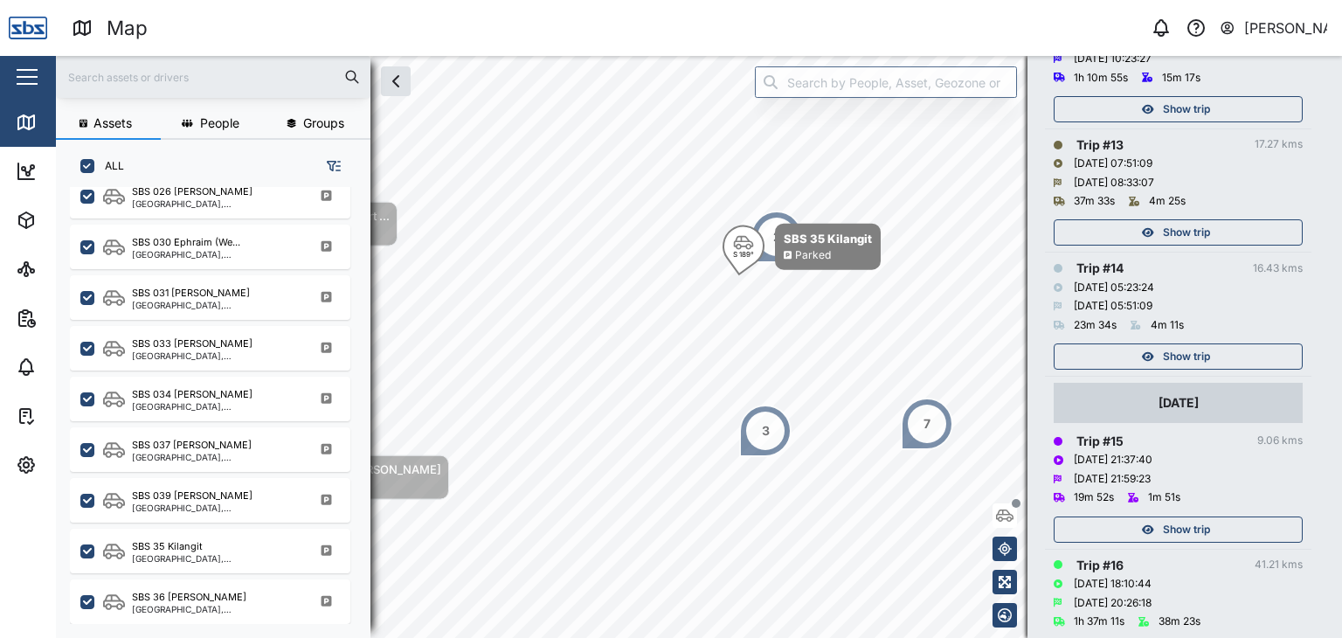
click at [1185, 233] on span "Show trip" at bounding box center [1186, 232] width 47 height 24
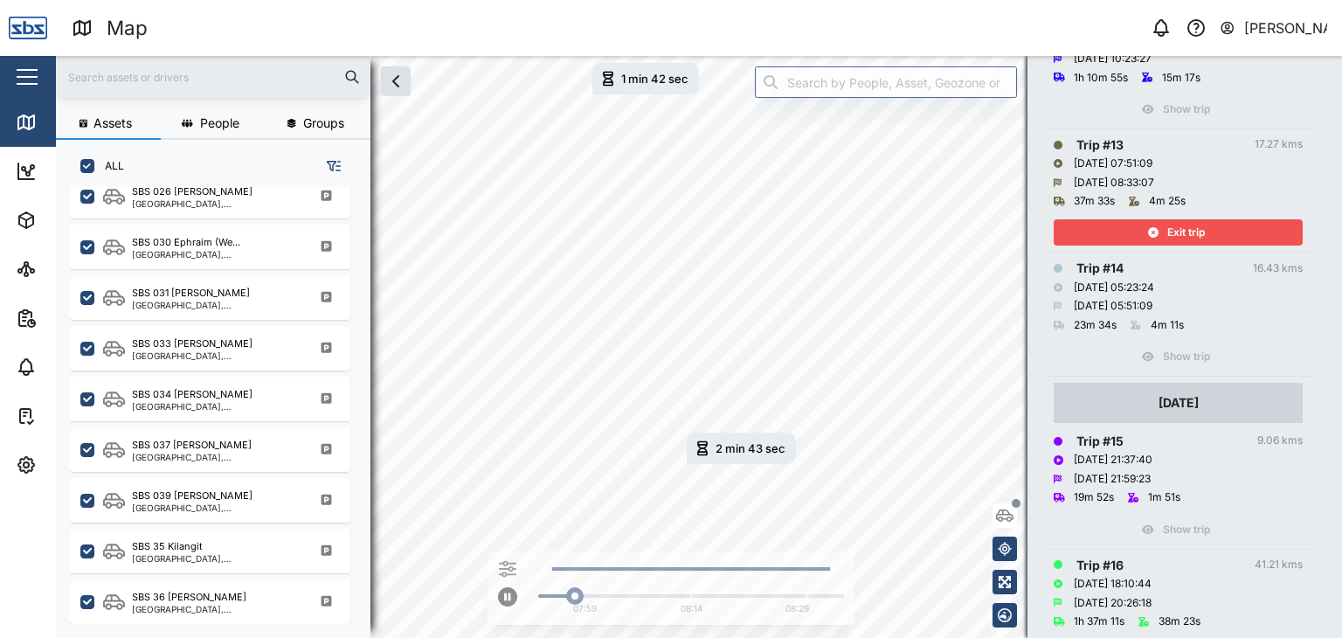
click at [1185, 237] on span "Exit trip" at bounding box center [1186, 232] width 38 height 24
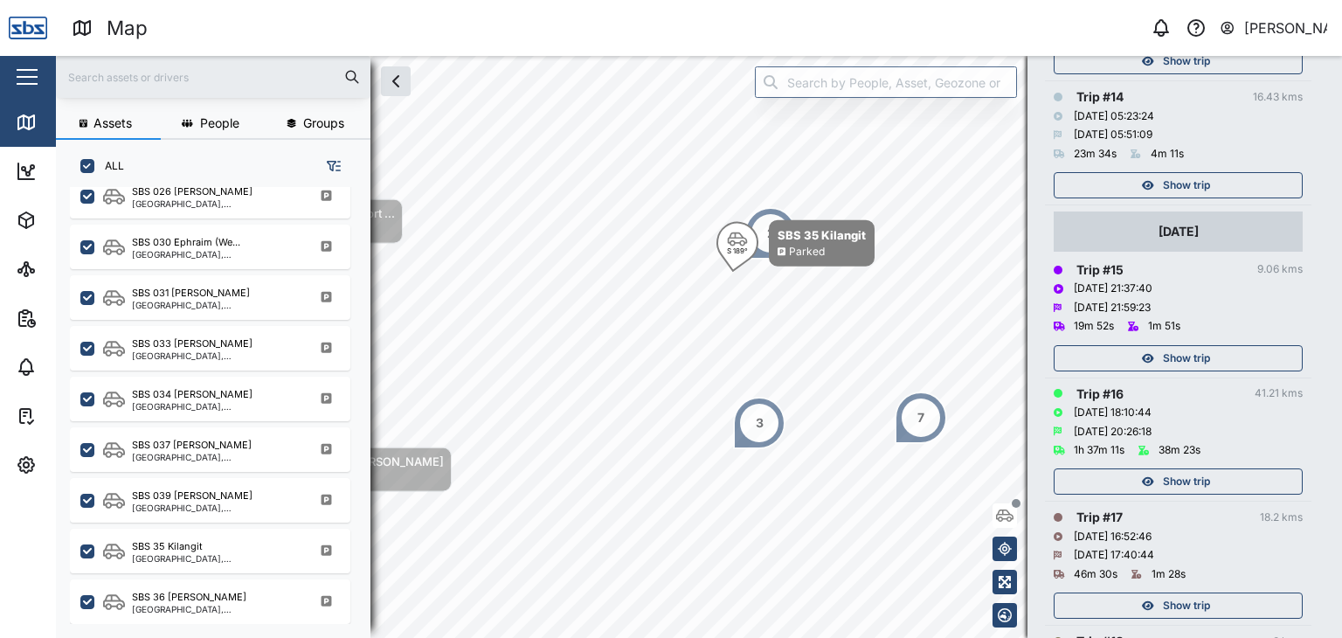
scroll to position [1922, 0]
click at [1181, 345] on span "Show trip" at bounding box center [1186, 354] width 47 height 24
